Goal: Subscribe to service/newsletter

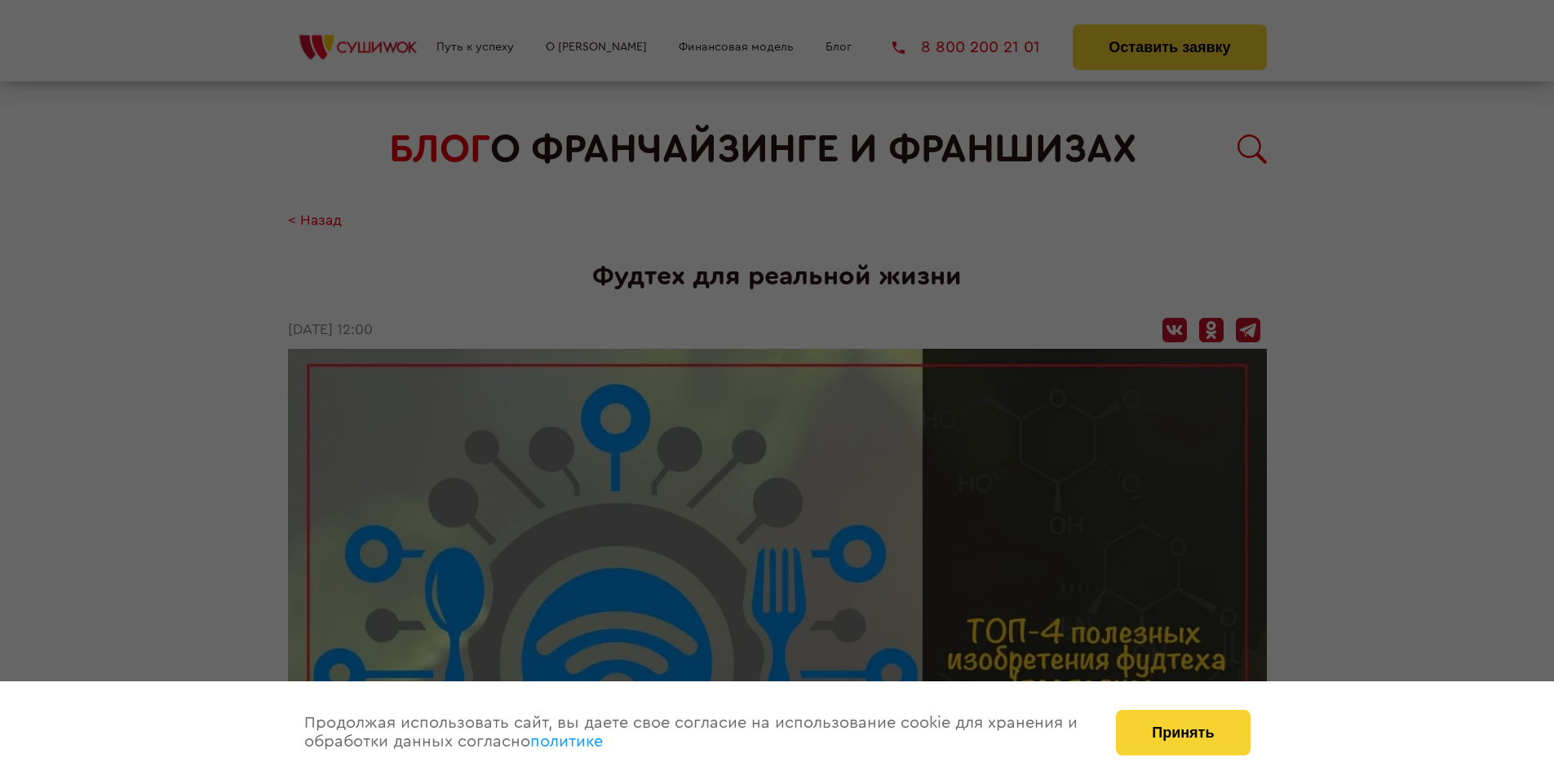
scroll to position [1653, 0]
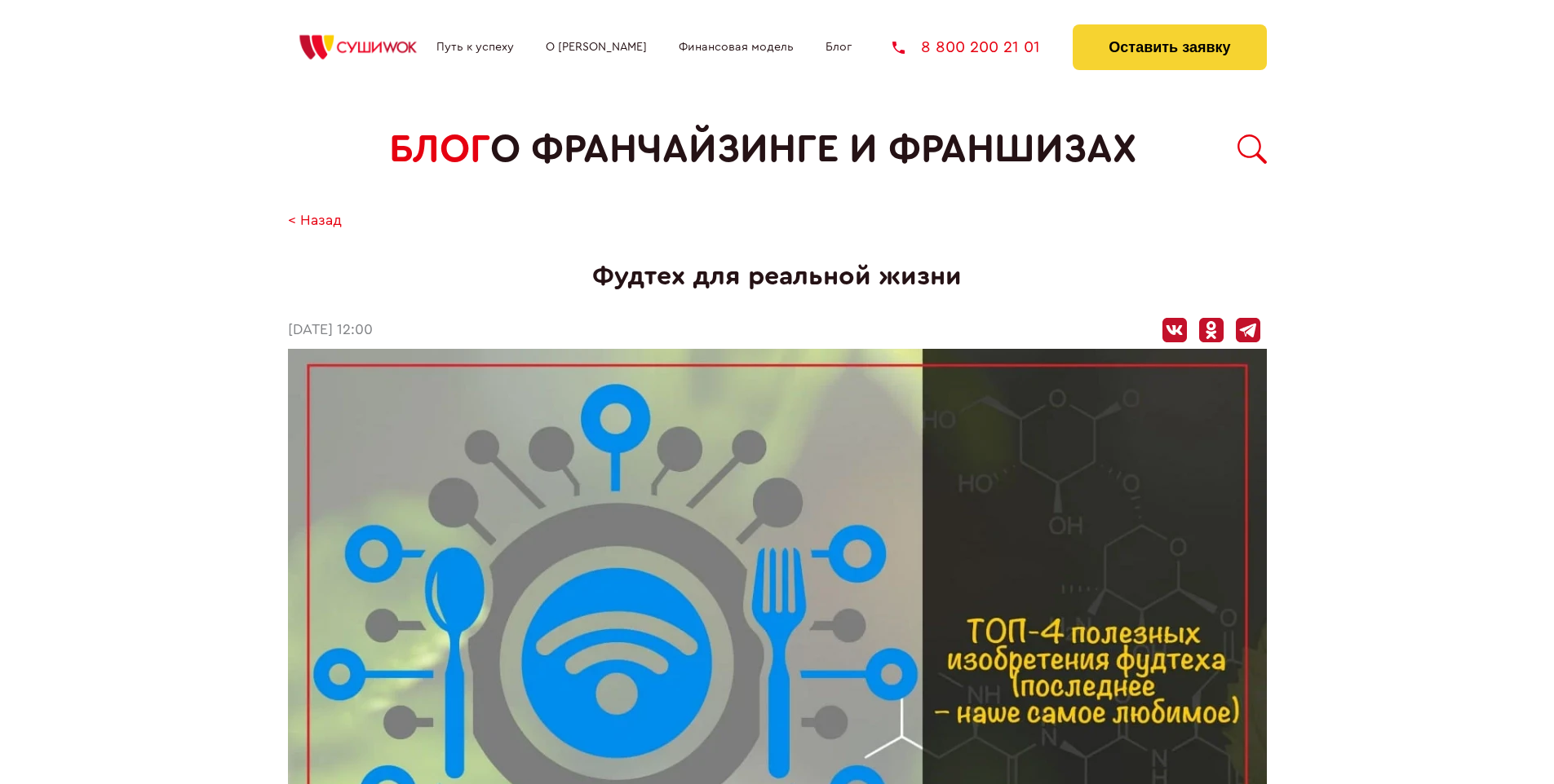
scroll to position [1653, 0]
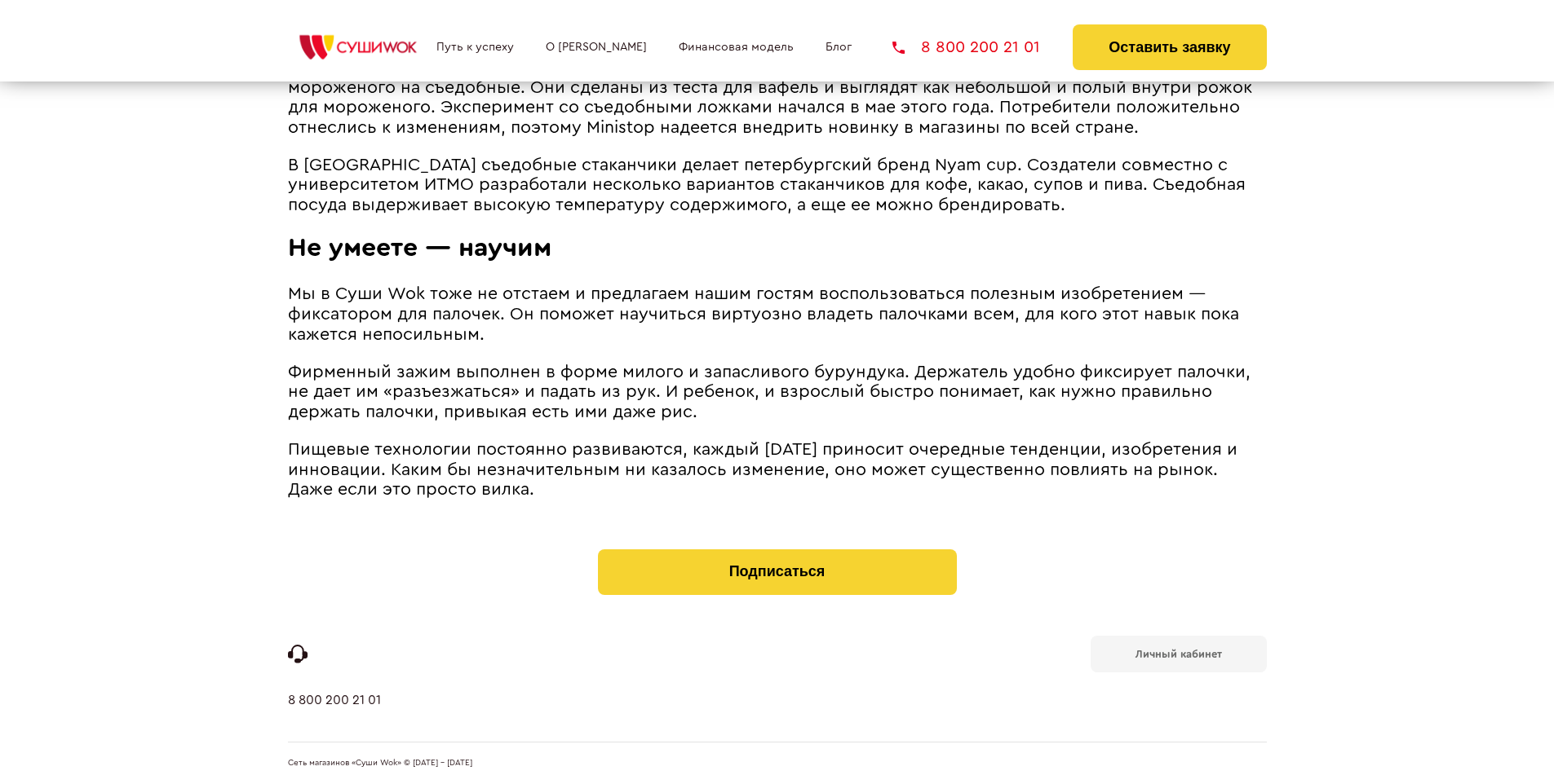
click at [1178, 653] on b "Личный кабинет" at bounding box center [1178, 653] width 86 height 11
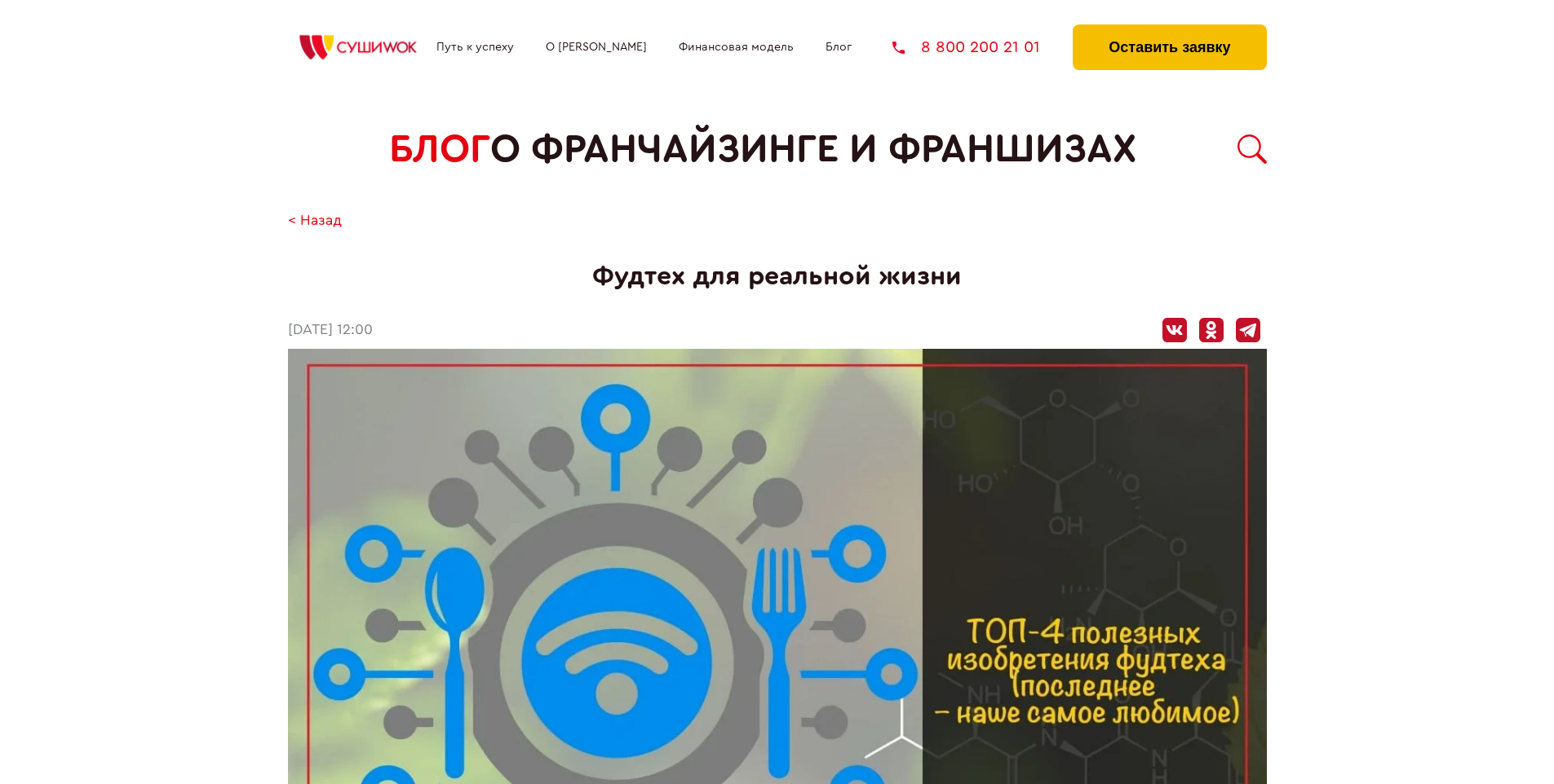
click at [1169, 29] on button "Оставить заявку" at bounding box center [1169, 46] width 193 height 45
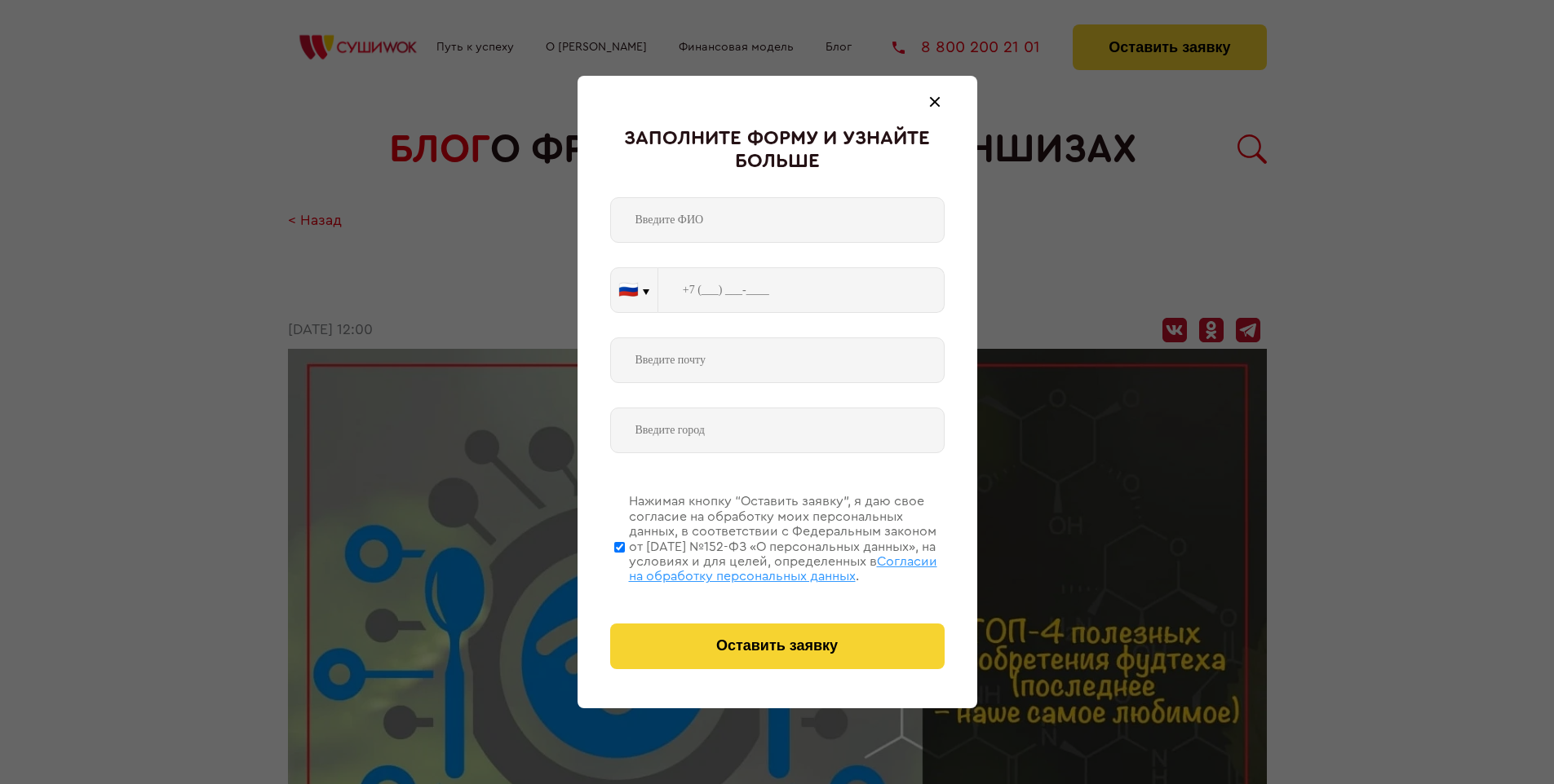
click at [756, 566] on span "Согласии на обработку персональных данных" at bounding box center [782, 568] width 308 height 28
click at [625, 566] on input "Нажимая кнопку “Оставить заявку”, я даю свое согласие на обработку моих персона…" at bounding box center [619, 547] width 11 height 131
checkbox input "false"
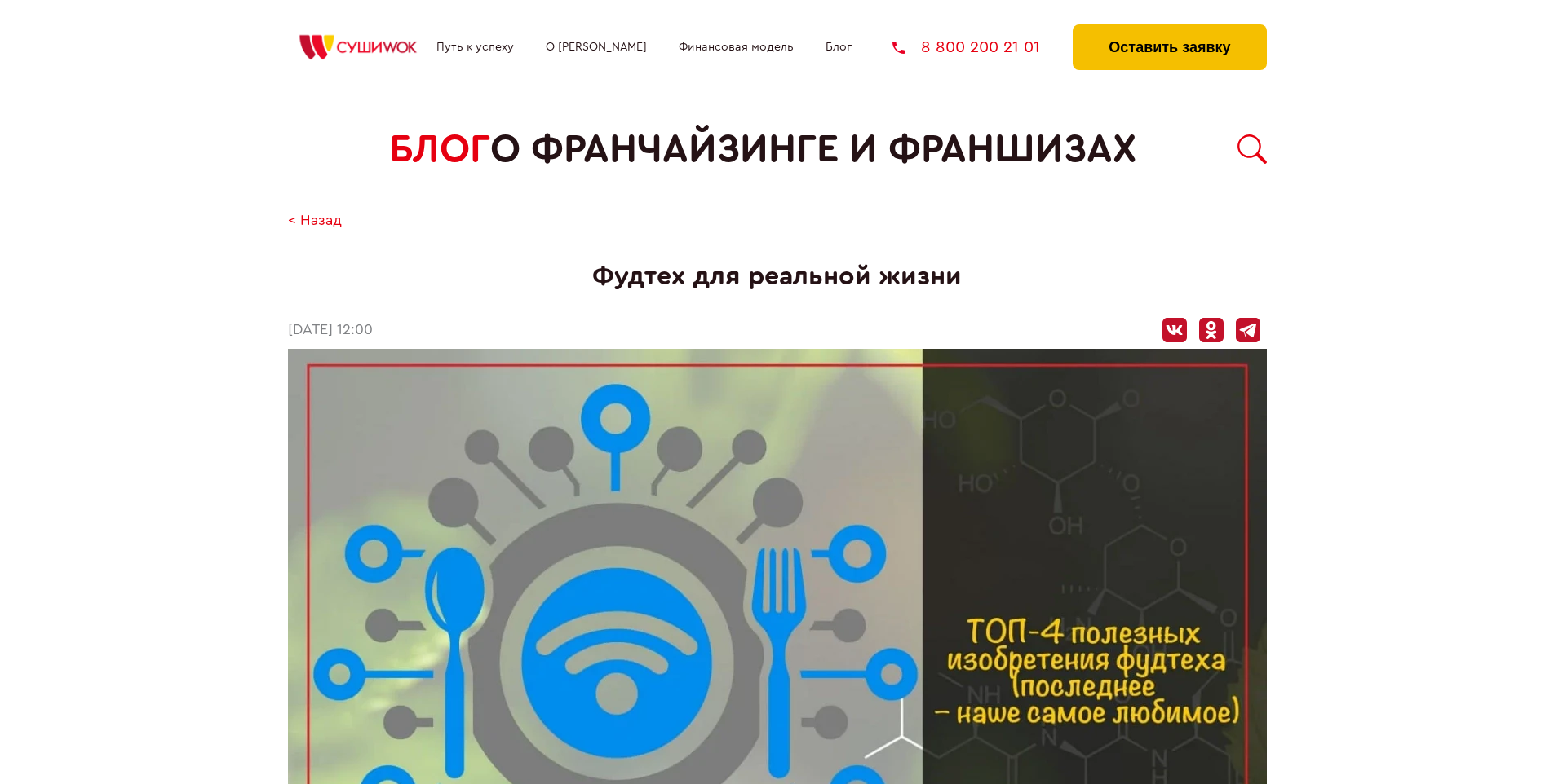
click at [1169, 29] on button "Оставить заявку" at bounding box center [1169, 46] width 193 height 45
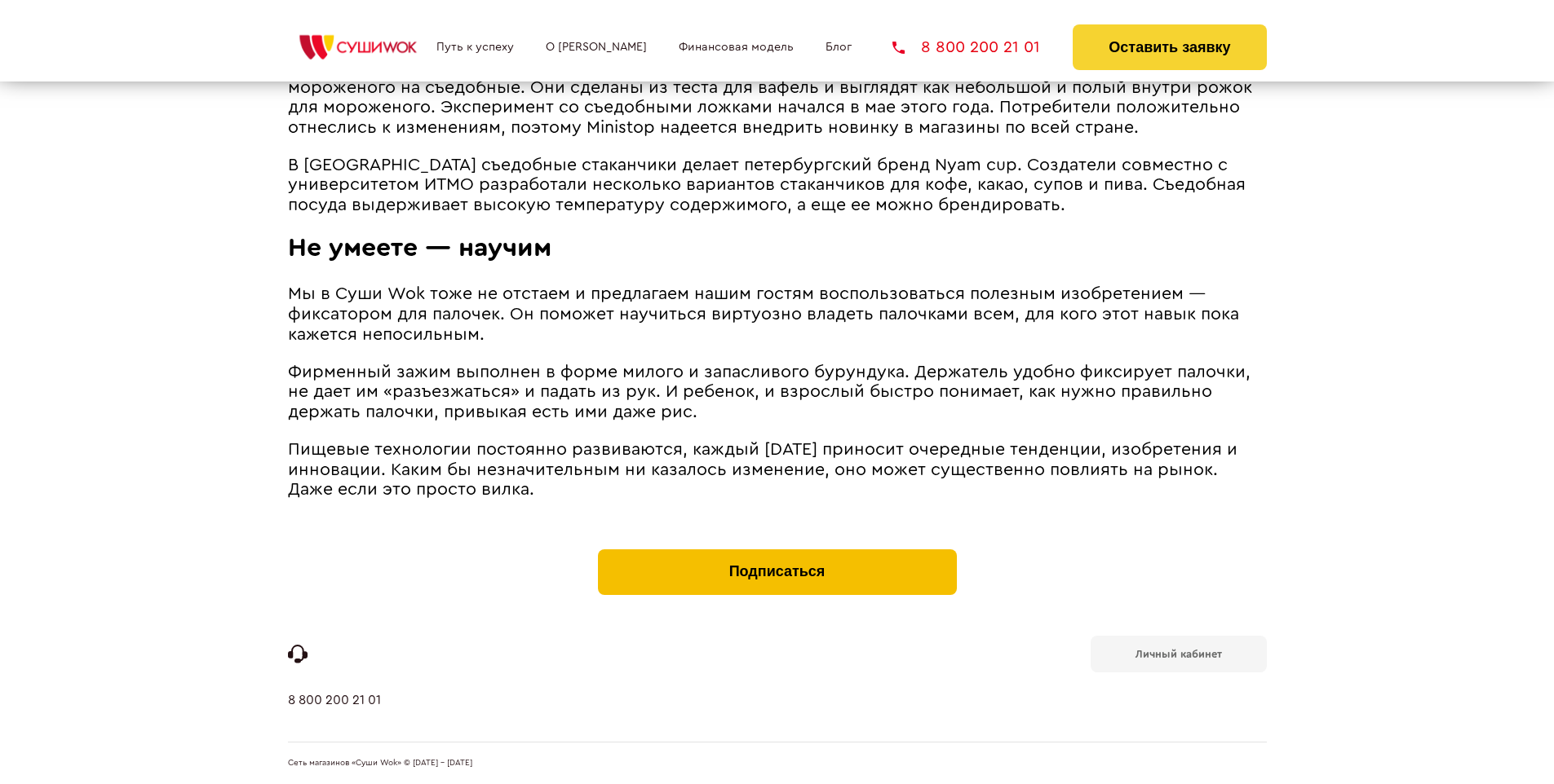
click at [777, 553] on button "Подписаться" at bounding box center [777, 572] width 359 height 45
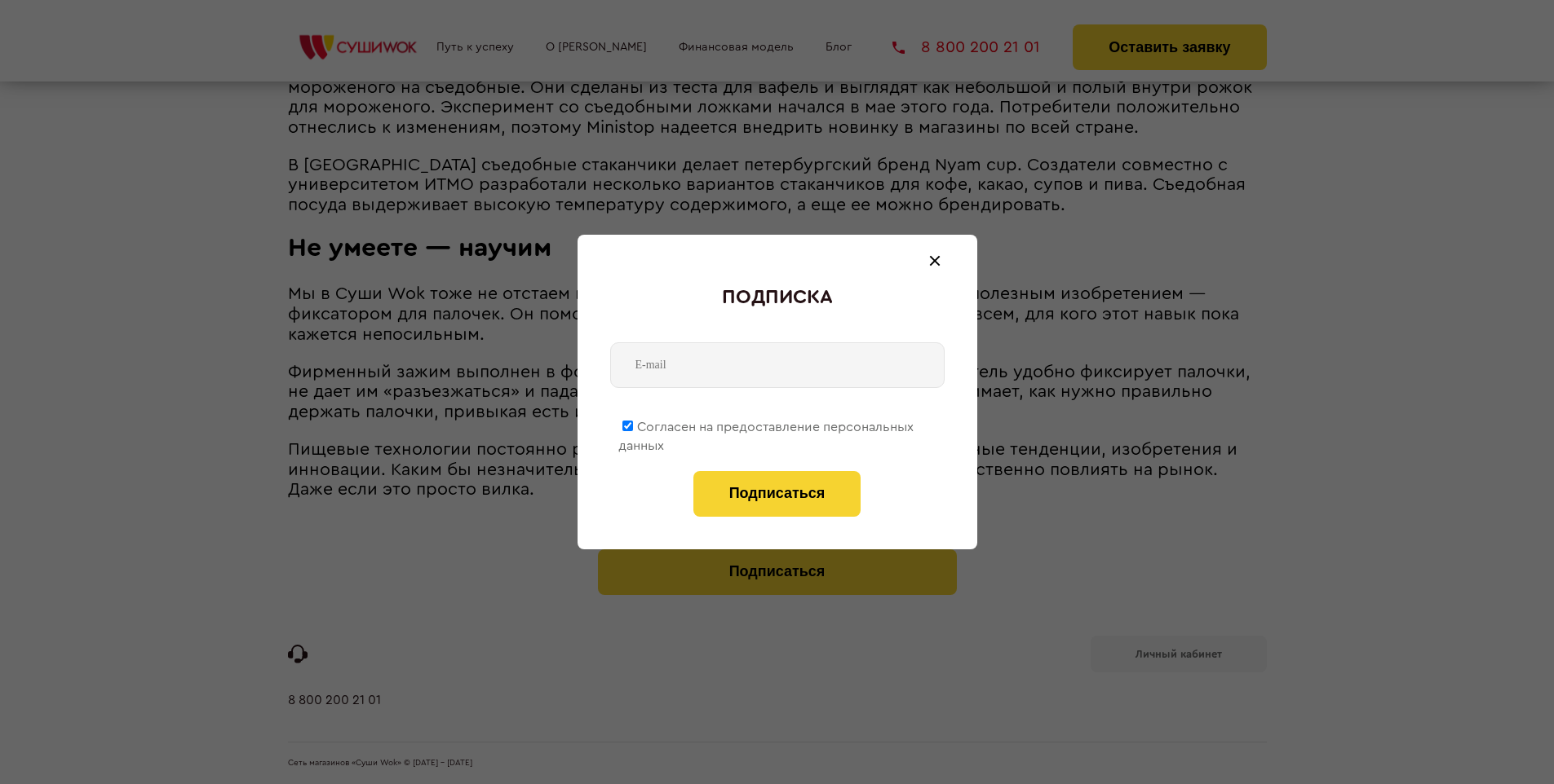
click at [767, 424] on span "Согласен на предоставление персональных данных" at bounding box center [765, 436] width 295 height 32
click at [633, 424] on input "Согласен на предоставление персональных данных" at bounding box center [628, 425] width 11 height 11
checkbox input "false"
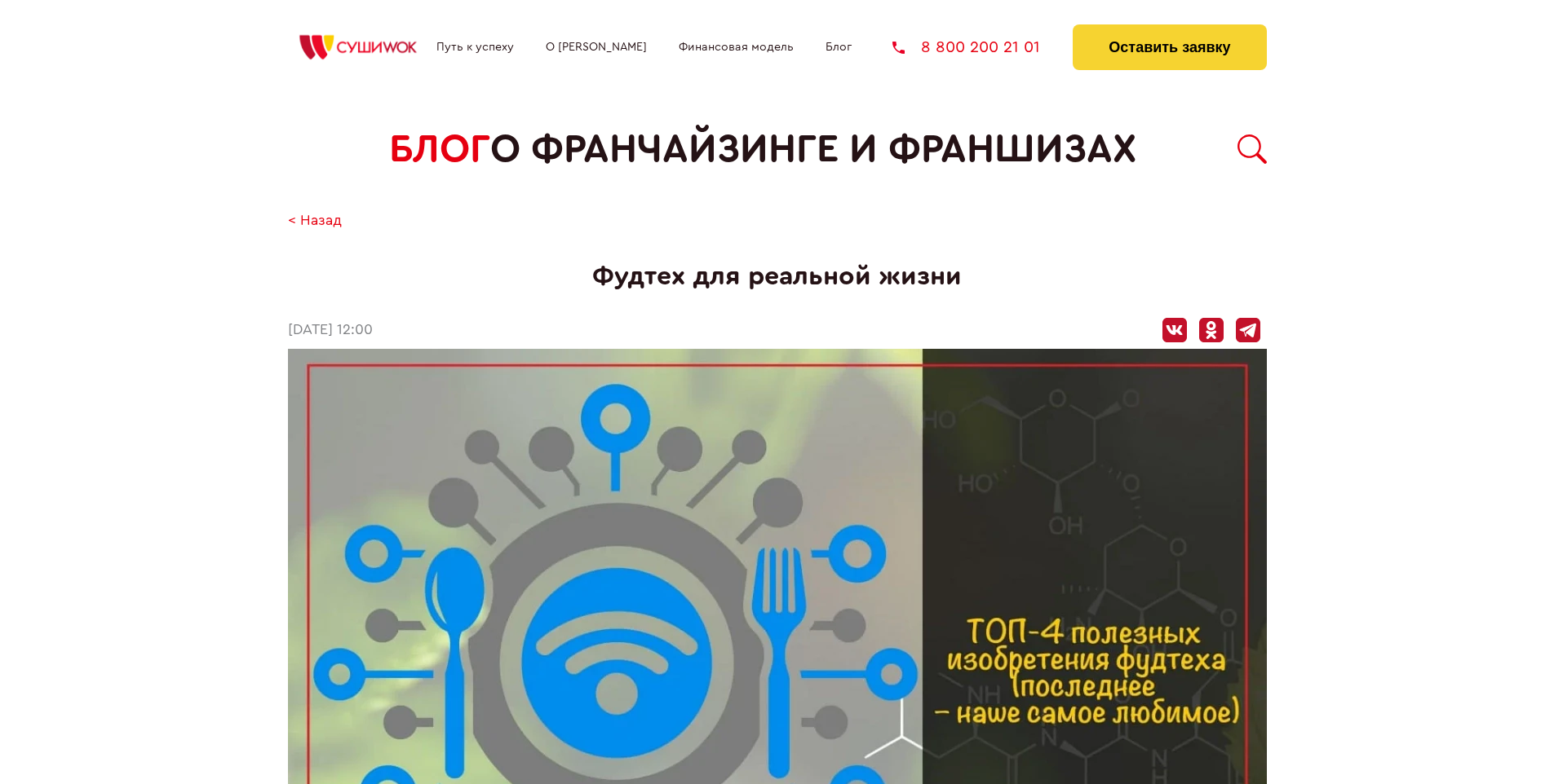
scroll to position [1653, 0]
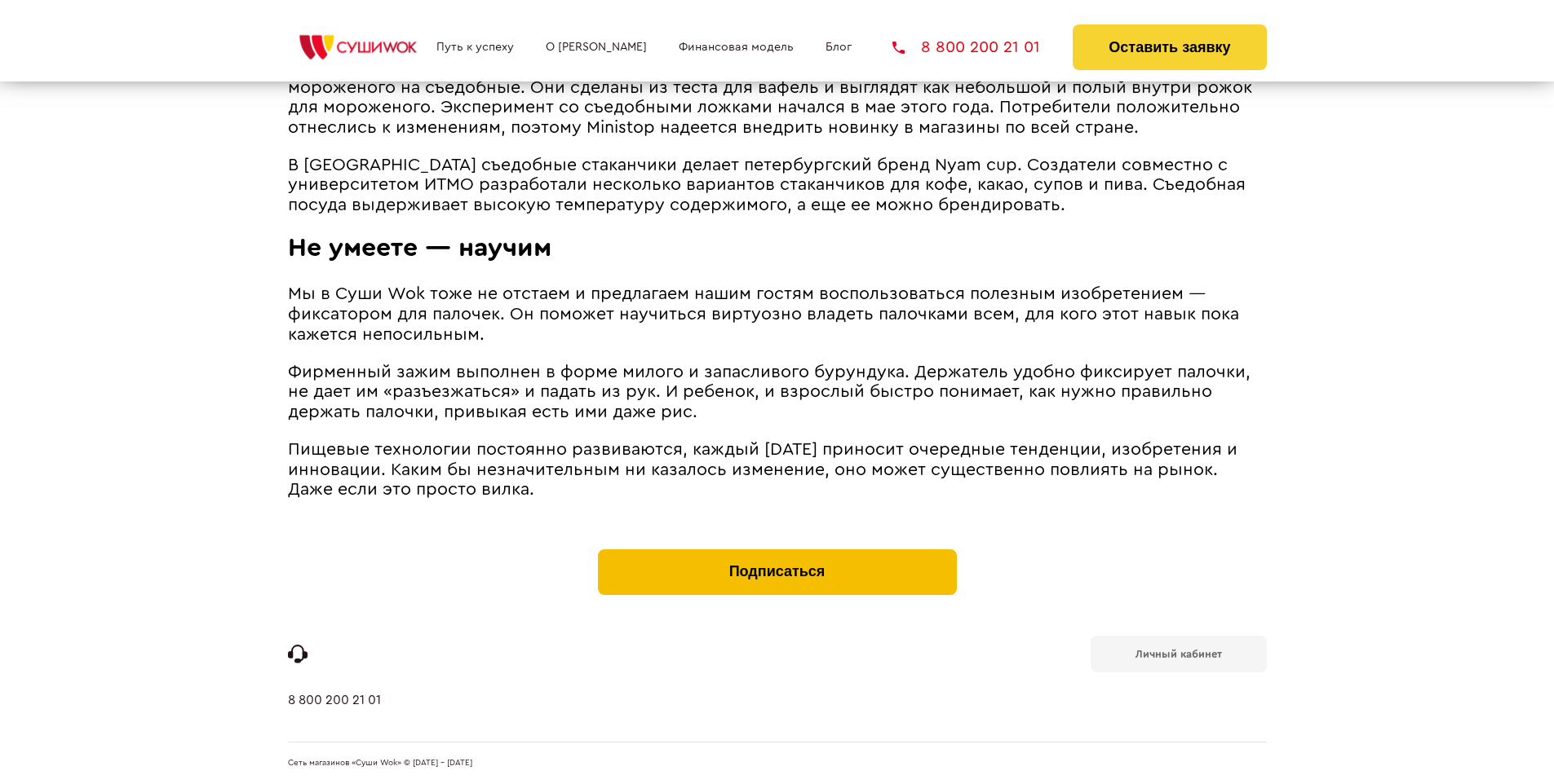
click at [777, 553] on button "Подписаться" at bounding box center [777, 572] width 359 height 45
